Goal: Information Seeking & Learning: Learn about a topic

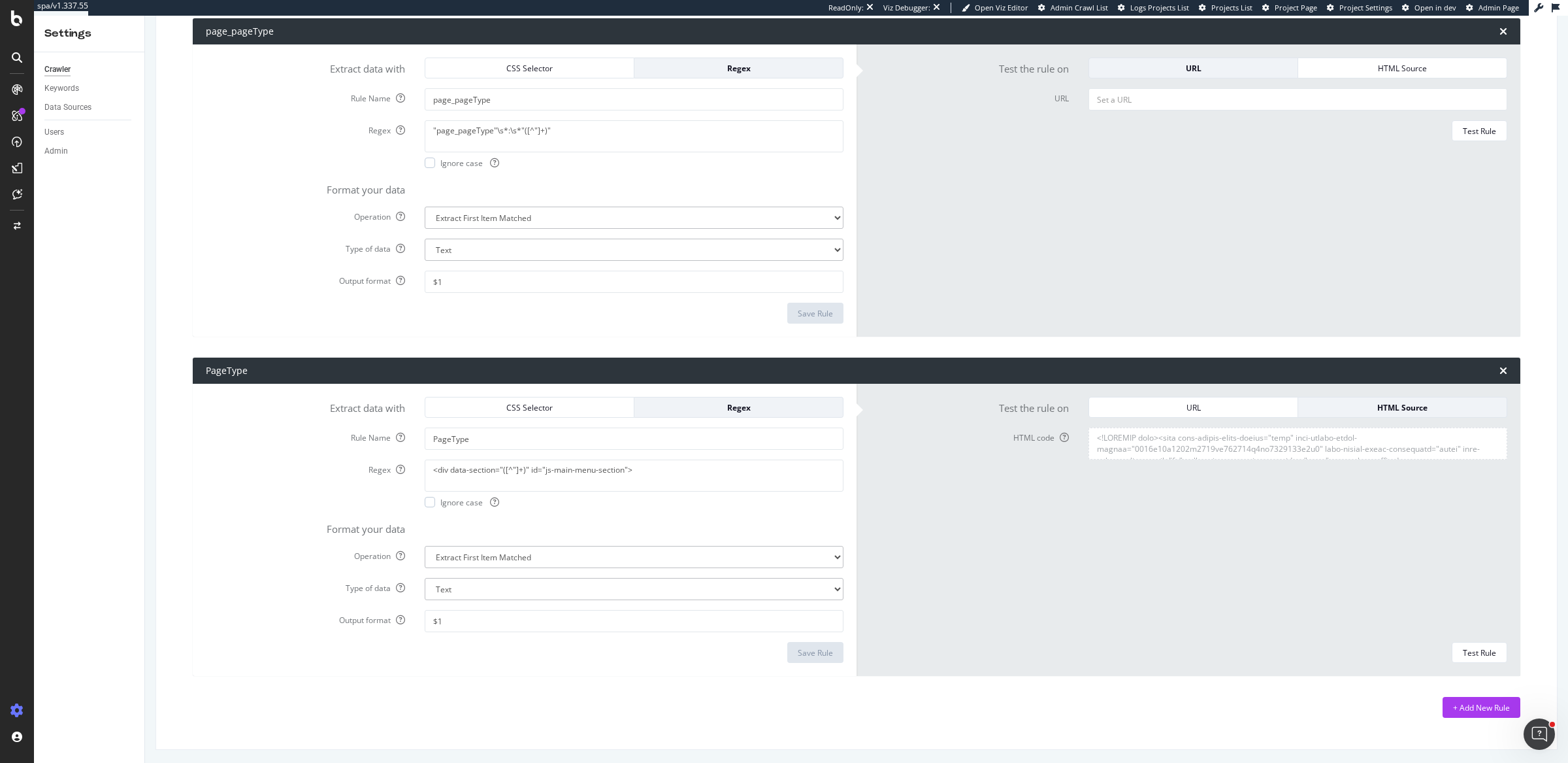
scroll to position [127100, 0]
click at [1041, 204] on form "Test the rule on URL HTML Source URL Test Rule" at bounding box center [1188, 190] width 638 height 266
click at [1042, 218] on form "Test the rule on URL HTML Source URL Test Rule" at bounding box center [1188, 190] width 638 height 266
click at [1041, 217] on form "Test the rule on URL HTML Source URL Test Rule" at bounding box center [1188, 190] width 638 height 266
